Goal: Task Accomplishment & Management: Use online tool/utility

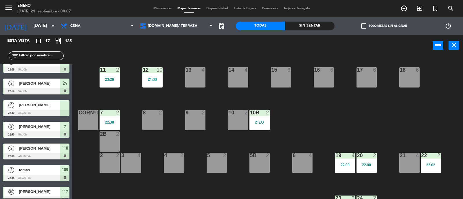
scroll to position [126, 0]
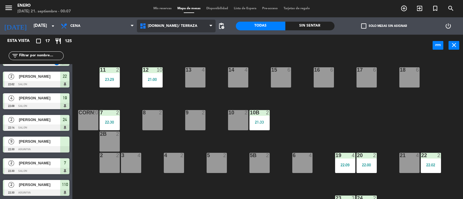
click at [189, 25] on span "[DOMAIN_NAME]/ TERRAZA" at bounding box center [176, 26] width 79 height 13
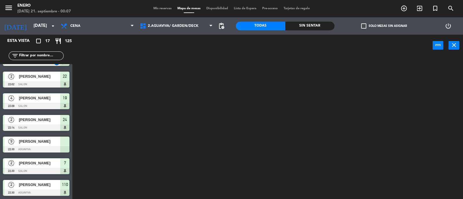
click at [196, 54] on ng-component "menu Enero [DATE] 21. septiembre - 00:07 Mis reservas Mapa de mesas Disponibili…" at bounding box center [231, 100] width 463 height 200
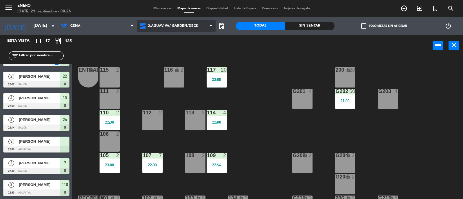
click at [188, 29] on span "2.AGUAVIVA/ GARDEN/DECK" at bounding box center [176, 26] width 79 height 13
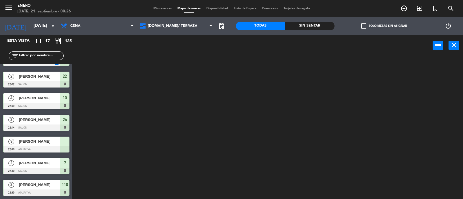
click at [188, 38] on ng-component "menu Enero [DATE] 21. septiembre - 00:26 Mis reservas Mapa de mesas Disponibili…" at bounding box center [231, 100] width 463 height 200
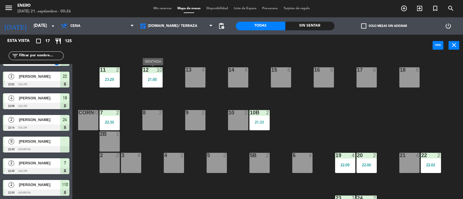
click at [148, 72] on div at bounding box center [153, 69] width 10 height 5
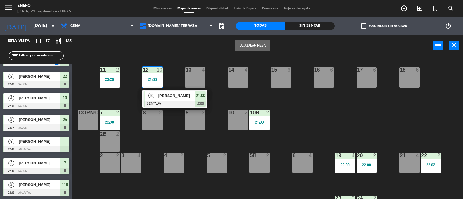
click at [173, 95] on div "10 [PERSON_NAME] SENTADA 21:00 chat" at bounding box center [175, 99] width 74 height 19
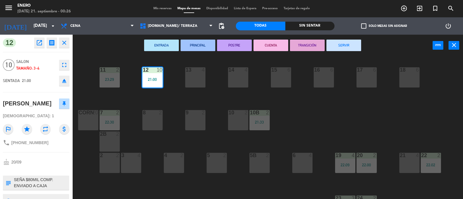
click at [336, 44] on button "SERVIR" at bounding box center [343, 46] width 35 height 12
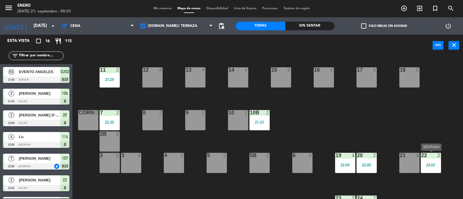
click at [428, 157] on div at bounding box center [431, 155] width 10 height 5
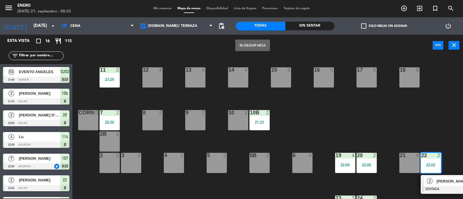
click at [432, 182] on span "2" at bounding box center [430, 182] width 6 height 6
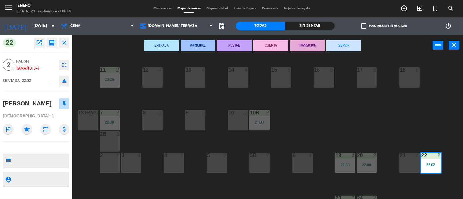
click at [343, 44] on button "SERVIR" at bounding box center [343, 46] width 35 height 12
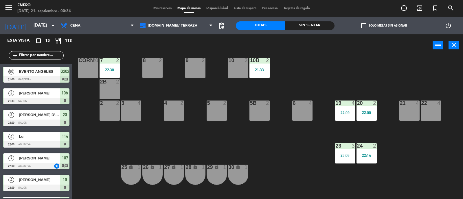
scroll to position [0, 0]
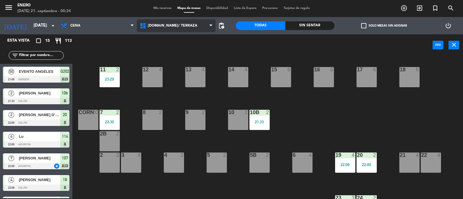
click at [174, 23] on span "[DOMAIN_NAME]/ TERRAZA" at bounding box center [176, 25] width 79 height 13
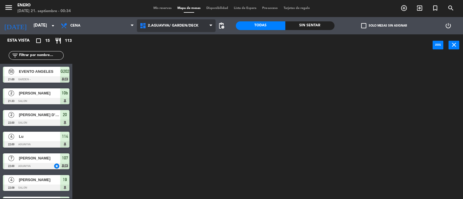
click at [177, 52] on ng-component "menu Enero [DATE] 21. septiembre - 00:34 Mis reservas Mapa de mesas Disponibili…" at bounding box center [231, 100] width 463 height 200
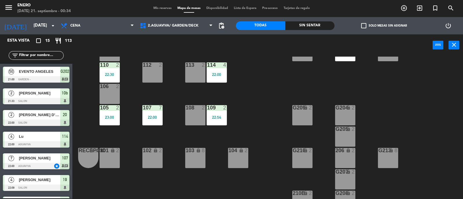
scroll to position [72, 0]
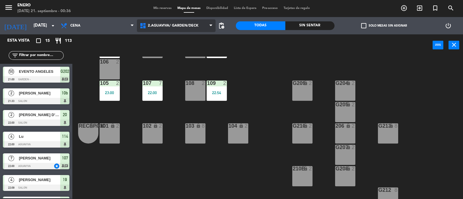
click at [153, 27] on span "2.AGUAVIVA/ GARDEN/DECK" at bounding box center [173, 26] width 51 height 4
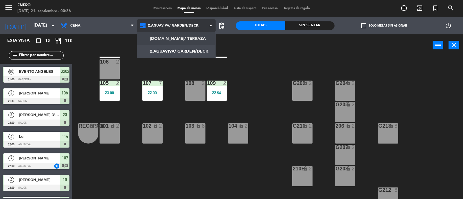
scroll to position [0, 0]
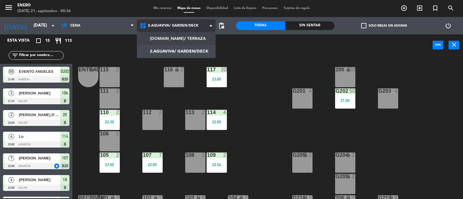
click at [165, 39] on ng-component "menu Enero [DATE] 21. septiembre - 00:36 Mis reservas Mapa de mesas Disponibili…" at bounding box center [231, 100] width 463 height 200
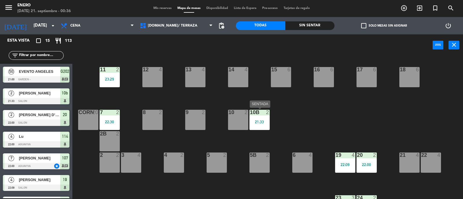
click at [259, 119] on div "10b 2 21:33" at bounding box center [259, 120] width 20 height 20
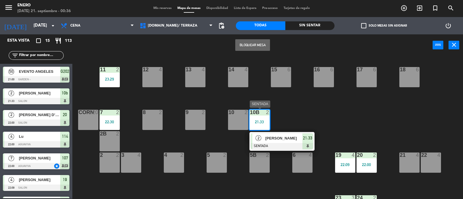
click at [276, 138] on span "[PERSON_NAME]" at bounding box center [283, 138] width 37 height 6
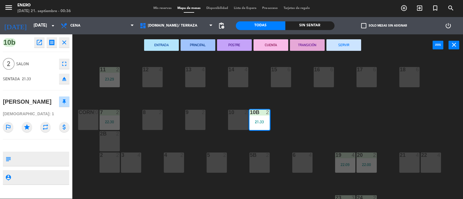
click at [350, 42] on button "SERVIR" at bounding box center [343, 45] width 35 height 12
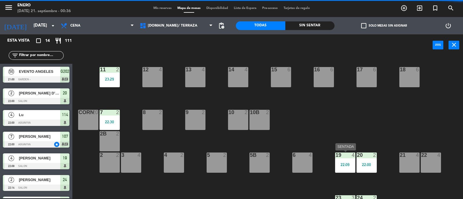
click at [344, 167] on div "19 4 22:09" at bounding box center [345, 163] width 20 height 20
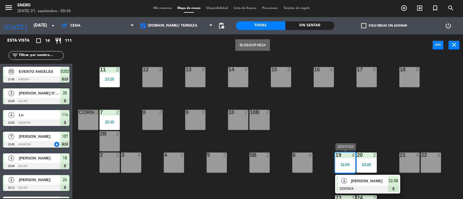
click at [359, 181] on span "[PERSON_NAME]" at bounding box center [369, 181] width 37 height 6
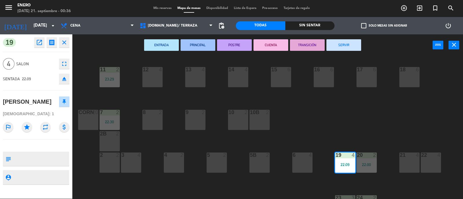
click at [346, 47] on button "SERVIR" at bounding box center [343, 45] width 35 height 12
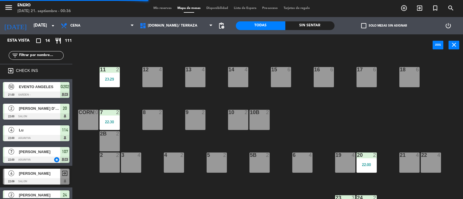
click at [367, 163] on div "22:00" at bounding box center [366, 165] width 20 height 4
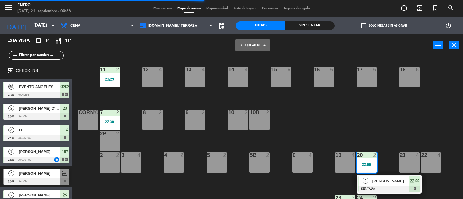
click at [377, 178] on div "2 [PERSON_NAME] D’aloy SENTADA 22:00" at bounding box center [389, 184] width 74 height 19
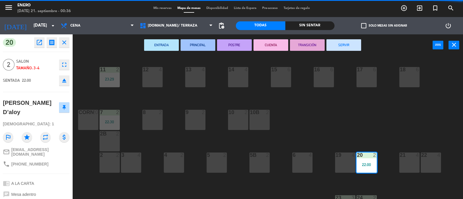
click at [344, 45] on button "SERVIR" at bounding box center [343, 45] width 35 height 12
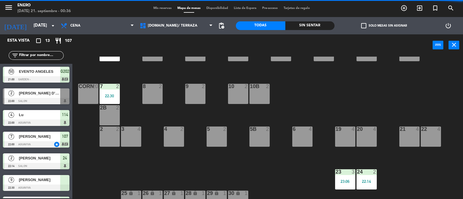
scroll to position [72, 0]
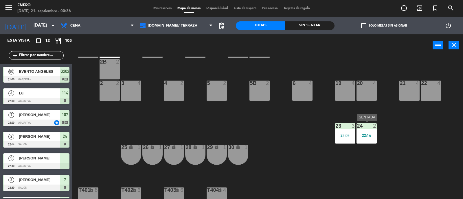
click at [364, 134] on div "22:14" at bounding box center [366, 136] width 20 height 4
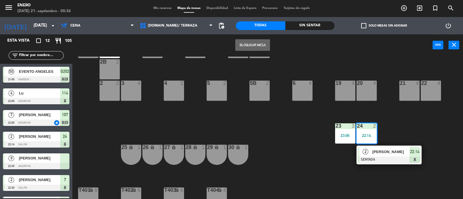
click at [375, 150] on span "[PERSON_NAME]" at bounding box center [390, 152] width 37 height 6
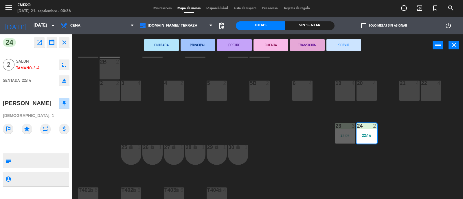
click at [342, 38] on div "ENTRADA PRINCIPAL POSTRE CUENTA TRANSICIÓN SERVIR power_input close" at bounding box center [252, 45] width 360 height 22
click at [343, 45] on button "SERVIR" at bounding box center [343, 45] width 35 height 12
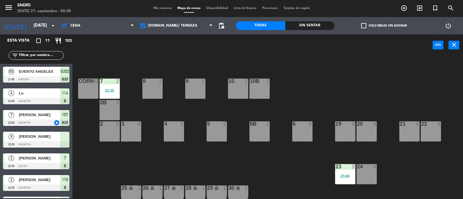
scroll to position [0, 0]
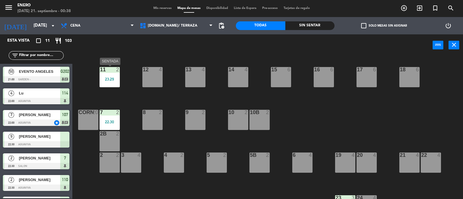
click at [109, 74] on div "11 2 23:29" at bounding box center [110, 77] width 20 height 20
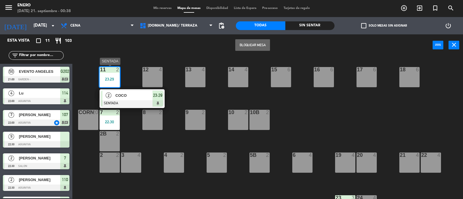
click at [140, 95] on span "COCO" at bounding box center [133, 96] width 37 height 6
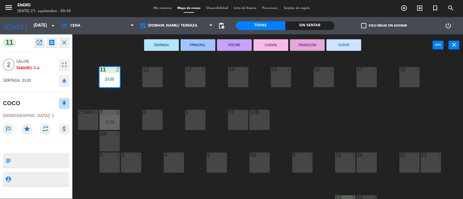
click at [349, 46] on button "SERVIR" at bounding box center [343, 45] width 35 height 12
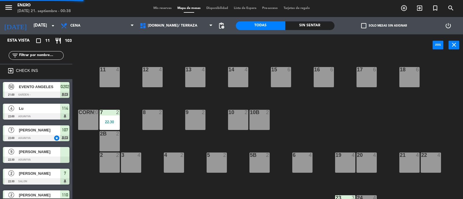
scroll to position [69, 0]
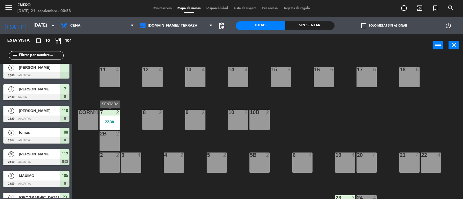
click at [104, 124] on div "7 2 22:30" at bounding box center [110, 120] width 20 height 20
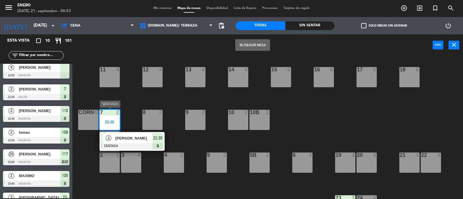
click at [129, 138] on span "[PERSON_NAME]" at bounding box center [133, 138] width 37 height 6
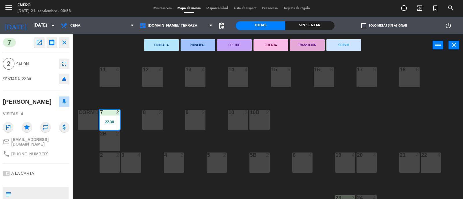
click at [343, 43] on button "SERVIR" at bounding box center [343, 45] width 35 height 12
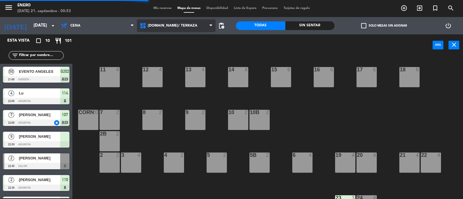
click at [172, 28] on span "[DOMAIN_NAME]/ TERRAZA" at bounding box center [176, 25] width 79 height 13
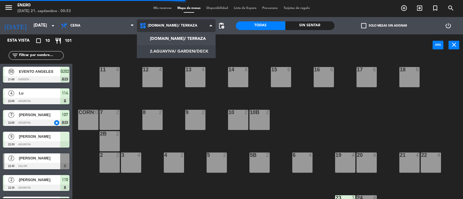
click at [170, 49] on ng-component "menu Enero [DATE] 21. septiembre - 00:53 Mis reservas Mapa de mesas Disponibili…" at bounding box center [231, 100] width 463 height 200
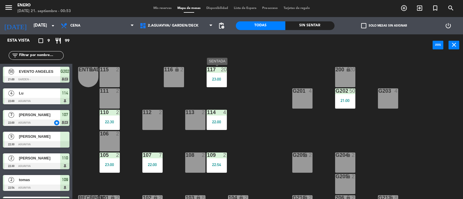
click at [216, 75] on div "117 20 23:00" at bounding box center [217, 77] width 20 height 20
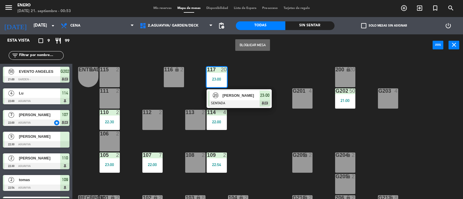
click at [227, 92] on div "20 [PERSON_NAME] SENTADA 23:00 chat" at bounding box center [239, 98] width 74 height 19
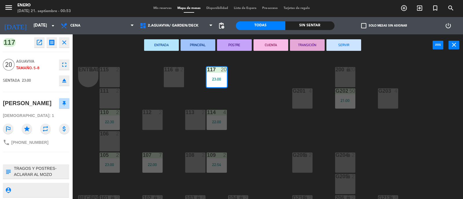
click at [345, 49] on button "SERVIR" at bounding box center [343, 45] width 35 height 12
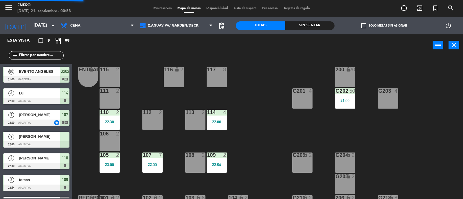
scroll to position [6, 0]
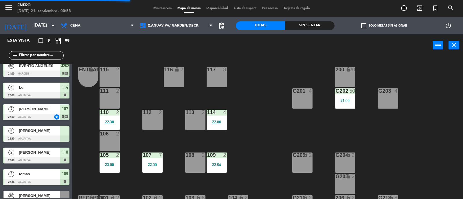
click at [345, 96] on div "G202 50 21:00" at bounding box center [345, 99] width 20 height 20
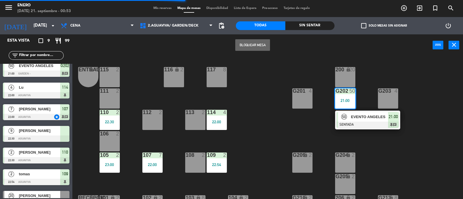
click at [359, 115] on div "50 EVENTO ANGELES SENTADA 21:00 chat" at bounding box center [368, 120] width 74 height 19
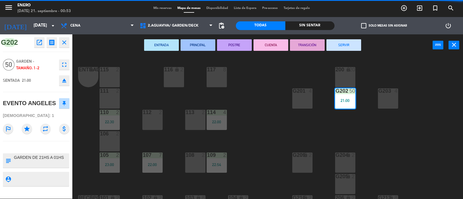
click at [349, 44] on button "SERVIR" at bounding box center [343, 45] width 35 height 12
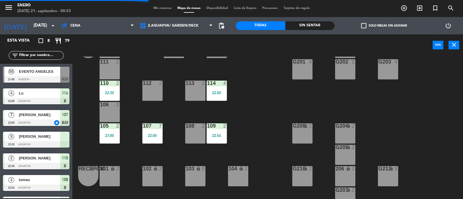
scroll to position [36, 0]
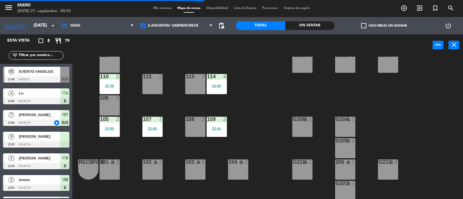
click at [220, 127] on div "22:54" at bounding box center [217, 129] width 20 height 4
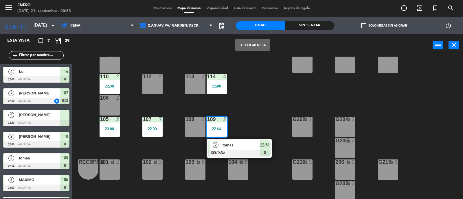
click at [251, 109] on div "Entrada lock 1 116 lock 2 117 8 115 2 200 lock 20 111 2 G201 4 G202 2 G203 4 11…" at bounding box center [270, 128] width 386 height 143
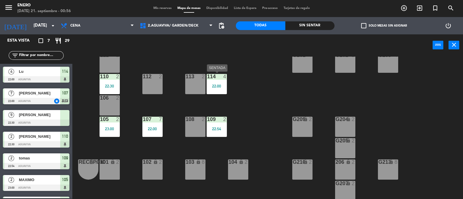
click at [222, 85] on div "22:00" at bounding box center [217, 86] width 20 height 4
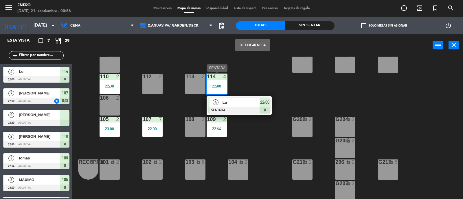
click at [233, 101] on span "Lu" at bounding box center [241, 103] width 37 height 6
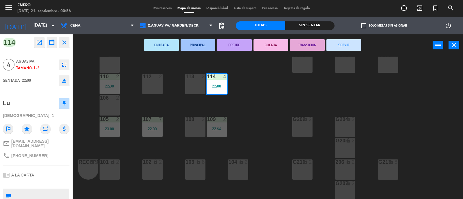
click at [356, 45] on button "SERVIR" at bounding box center [343, 45] width 35 height 12
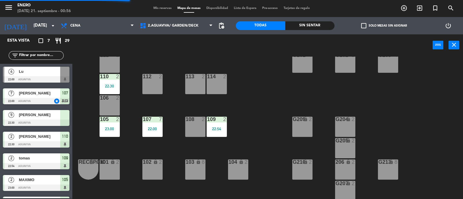
click at [218, 127] on div "22:54" at bounding box center [217, 129] width 20 height 4
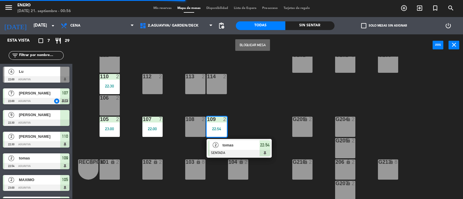
click at [241, 143] on span "tomas" at bounding box center [241, 145] width 37 height 6
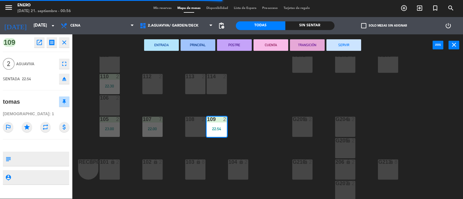
click at [344, 45] on button "SERVIR" at bounding box center [343, 45] width 35 height 12
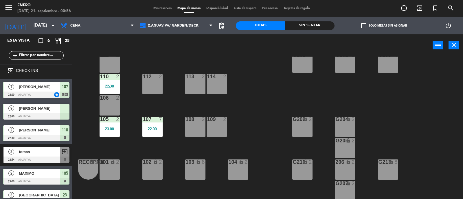
click at [110, 124] on div "105 2 23:00" at bounding box center [110, 127] width 20 height 20
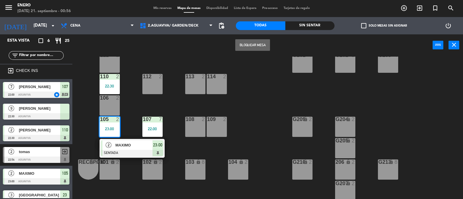
click at [143, 145] on span "MAXIMO" at bounding box center [133, 145] width 37 height 6
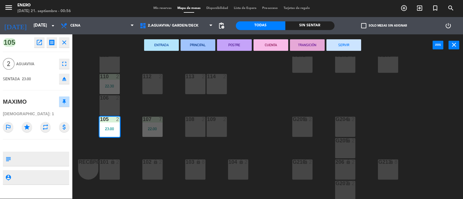
click at [346, 44] on button "SERVIR" at bounding box center [343, 45] width 35 height 12
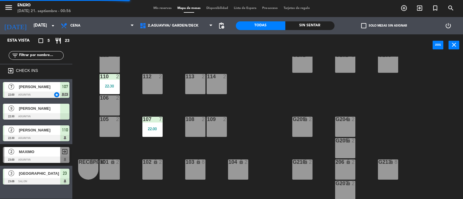
click at [152, 130] on div "22:00" at bounding box center [152, 129] width 20 height 4
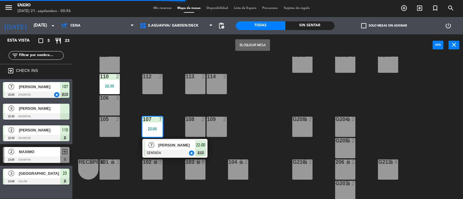
click at [173, 144] on span "[PERSON_NAME]" at bounding box center [176, 145] width 37 height 6
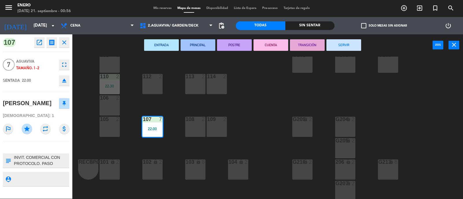
click at [343, 43] on button "SERVIR" at bounding box center [343, 45] width 35 height 12
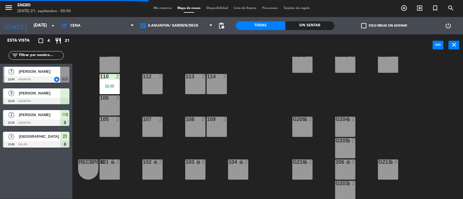
click at [110, 88] on div "110 2 22:30" at bounding box center [110, 84] width 20 height 20
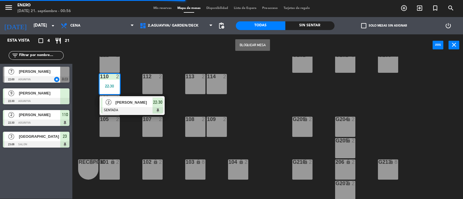
click at [133, 102] on span "[PERSON_NAME]" at bounding box center [133, 103] width 37 height 6
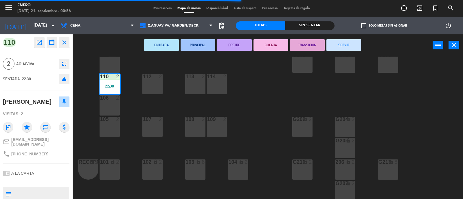
click at [341, 44] on button "SERVIR" at bounding box center [343, 45] width 35 height 12
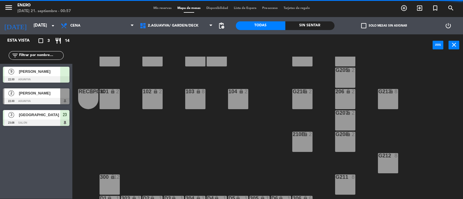
scroll to position [72, 0]
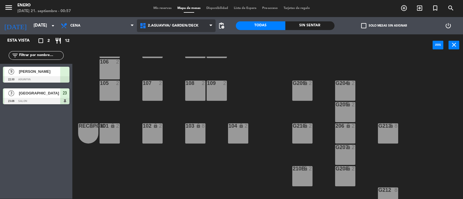
click at [166, 27] on span "2.AGUAVIVA/ GARDEN/DECK" at bounding box center [173, 26] width 51 height 4
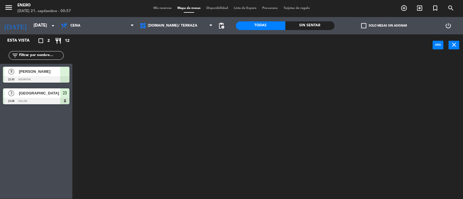
click at [171, 38] on ng-component "menu Enero [DATE] 21. septiembre - 00:57 Mis reservas Mapa de mesas Disponibili…" at bounding box center [231, 100] width 463 height 200
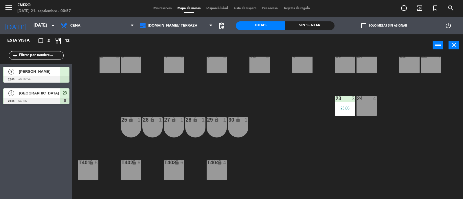
scroll to position [109, 0]
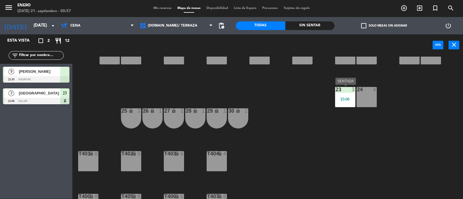
click at [345, 98] on div "23:06" at bounding box center [345, 99] width 20 height 4
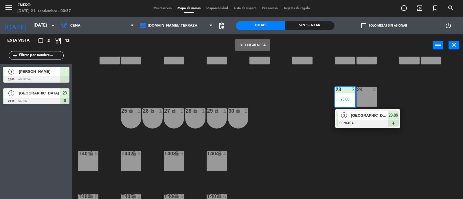
click at [346, 116] on span "3" at bounding box center [344, 116] width 6 height 6
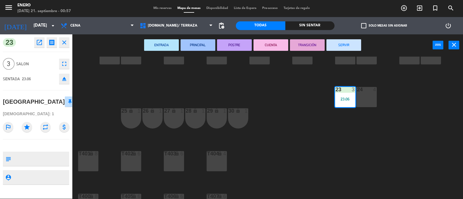
click at [341, 44] on button "SERVIR" at bounding box center [343, 45] width 35 height 12
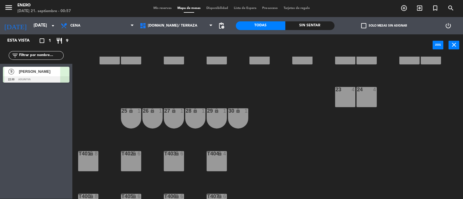
click at [48, 70] on span "[PERSON_NAME]" at bounding box center [39, 72] width 41 height 6
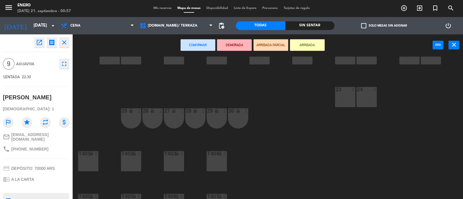
click at [311, 47] on button "ARRIBADA" at bounding box center [307, 45] width 35 height 12
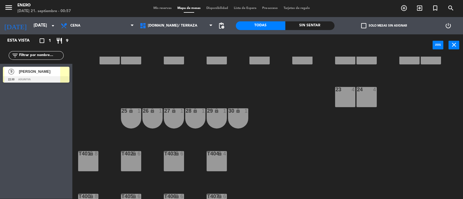
click at [40, 69] on span "[PERSON_NAME]" at bounding box center [39, 72] width 41 height 6
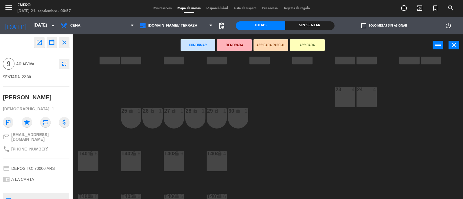
click at [309, 47] on button "ARRIBADA" at bounding box center [307, 45] width 35 height 12
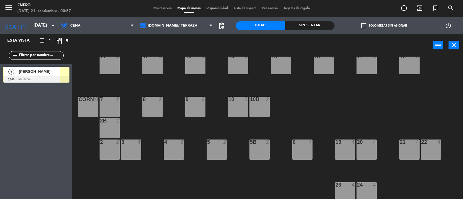
scroll to position [0, 0]
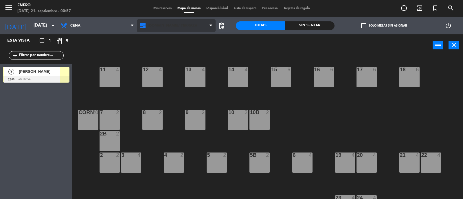
click at [183, 25] on span "[DOMAIN_NAME]/ TERRAZA" at bounding box center [176, 25] width 79 height 13
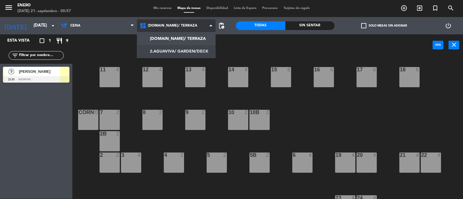
click at [183, 51] on ng-component "menu Enero [DATE] 21. septiembre - 00:57 Mis reservas Mapa de mesas Disponibili…" at bounding box center [231, 100] width 463 height 200
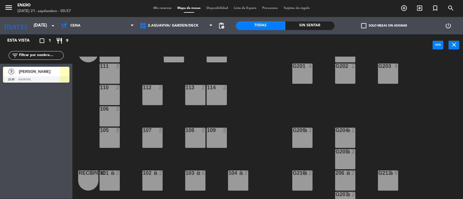
scroll to position [36, 0]
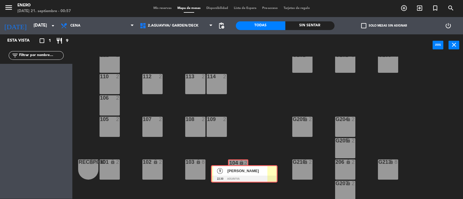
drag, startPoint x: 29, startPoint y: 71, endPoint x: 238, endPoint y: 170, distance: 230.5
click at [238, 170] on div "Esta vista crop_square 1 restaurant 9 filter_list 9 [PERSON_NAME] 22:30 AGUAVIV…" at bounding box center [231, 116] width 463 height 165
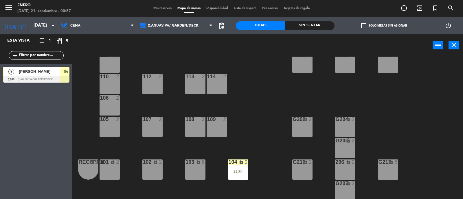
click at [236, 168] on div "104 lock 9 22:30" at bounding box center [238, 170] width 20 height 20
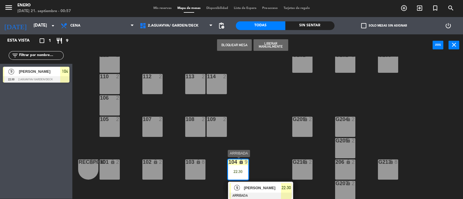
click at [258, 185] on span "[PERSON_NAME]" at bounding box center [262, 188] width 37 height 6
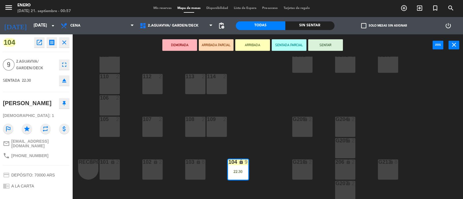
click at [321, 49] on button "SENTAR" at bounding box center [325, 45] width 35 height 12
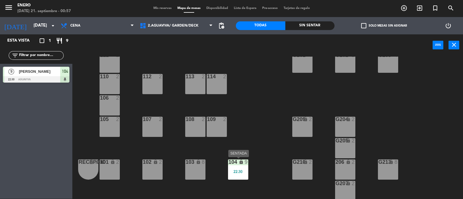
click at [241, 170] on div "22:30" at bounding box center [238, 172] width 20 height 4
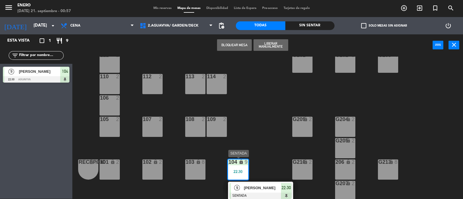
click at [273, 186] on span "[PERSON_NAME]" at bounding box center [262, 188] width 37 height 6
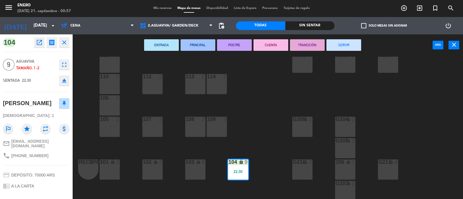
click at [349, 45] on button "SERVIR" at bounding box center [343, 45] width 35 height 12
